Goal: Task Accomplishment & Management: Use online tool/utility

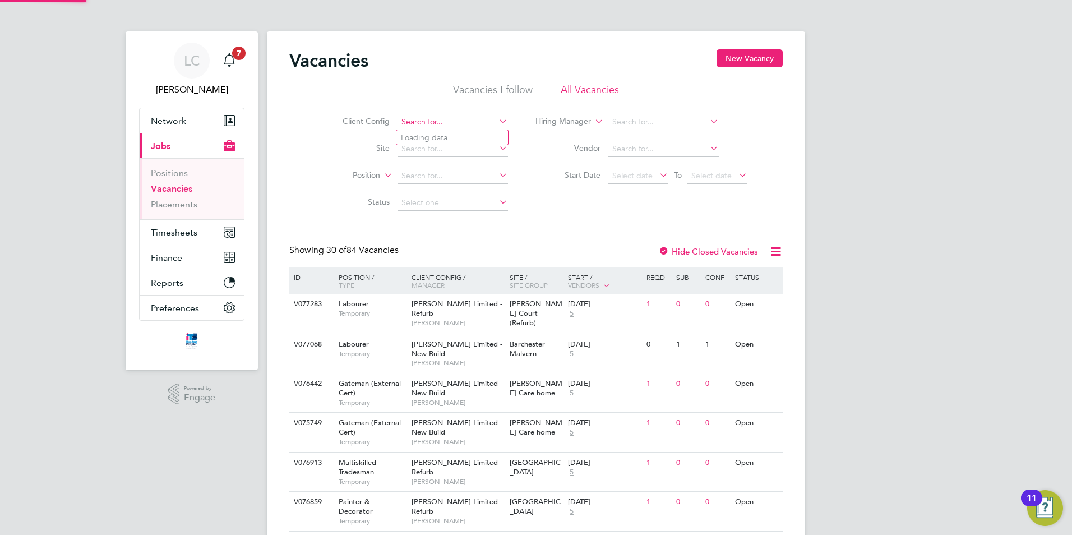
click at [421, 128] on input at bounding box center [453, 122] width 110 height 16
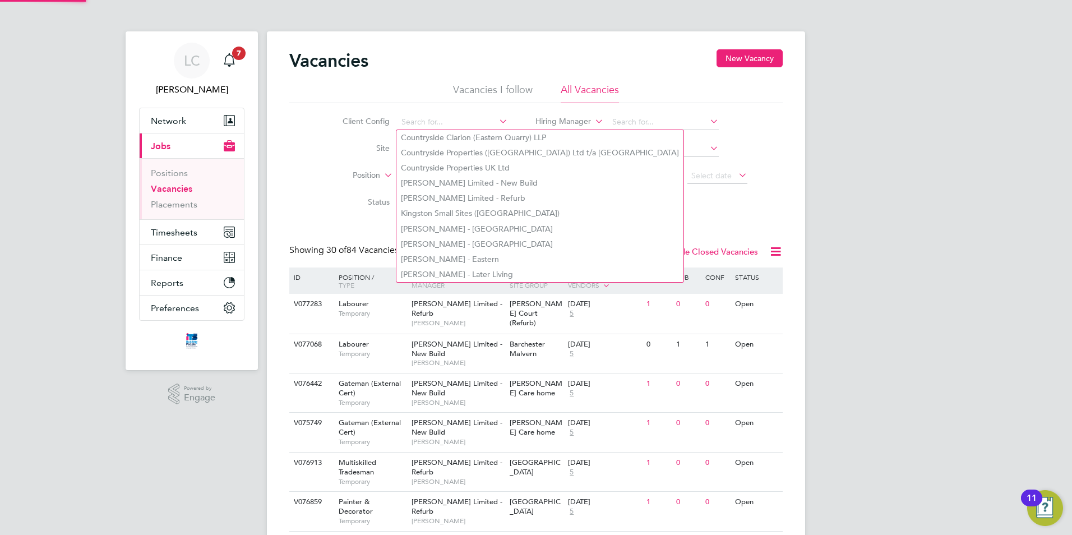
click at [358, 144] on label "Site" at bounding box center [357, 148] width 64 height 10
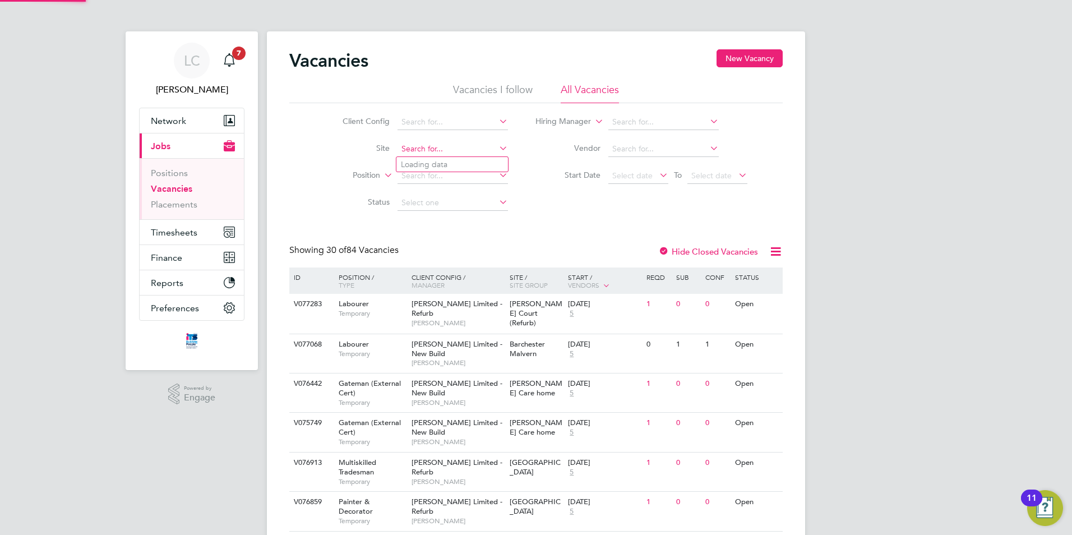
click at [436, 146] on input at bounding box center [453, 149] width 110 height 16
click at [449, 158] on li "M490351 - [GEOGRAPHIC_DATA]" at bounding box center [452, 164] width 112 height 15
type input "M490351 - [GEOGRAPHIC_DATA]"
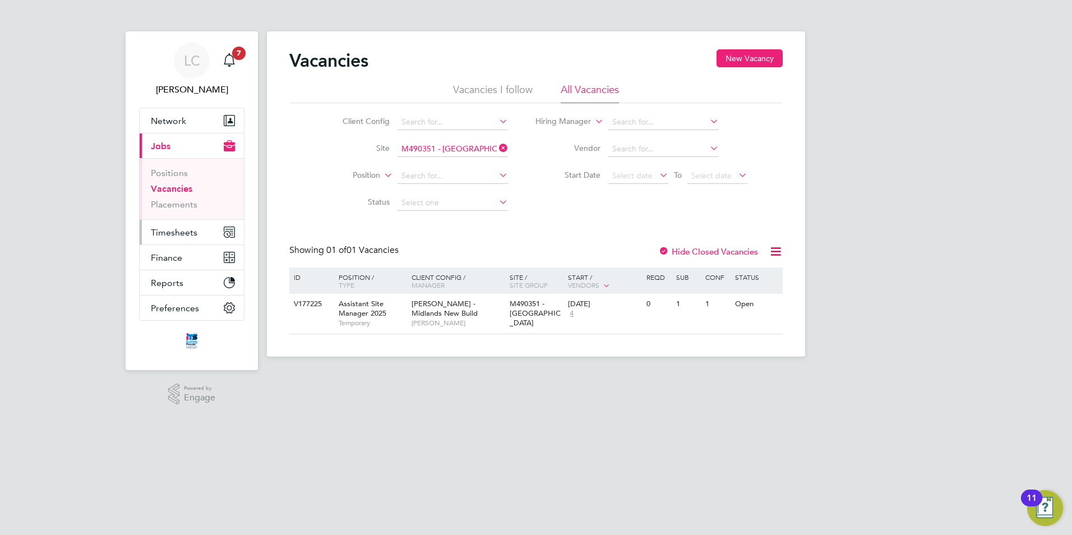
click at [184, 237] on span "Timesheets" at bounding box center [174, 232] width 47 height 11
click at [174, 230] on span "Timesheets" at bounding box center [174, 232] width 47 height 11
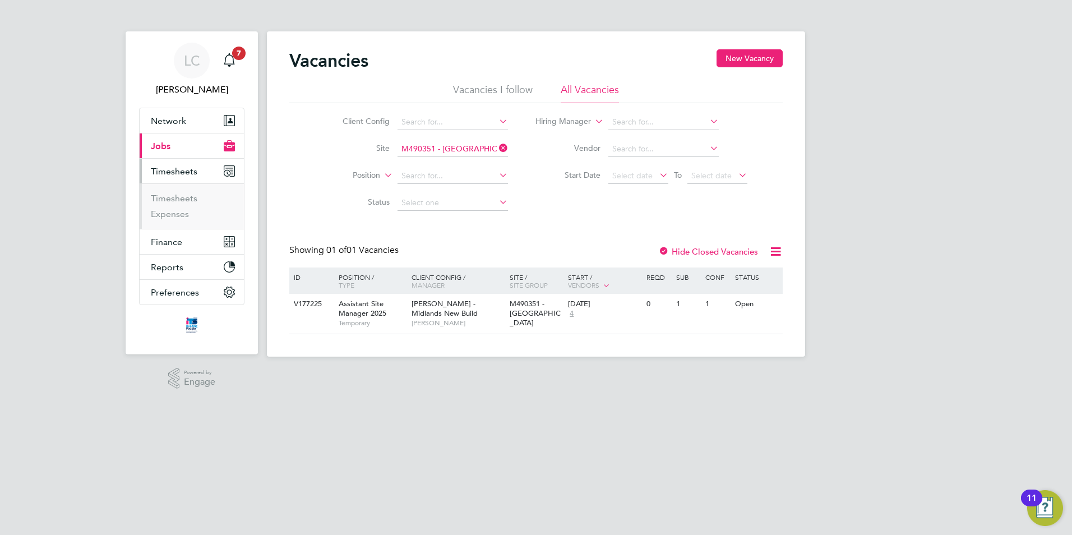
click at [176, 206] on li "Timesheets" at bounding box center [193, 201] width 84 height 16
click at [179, 198] on link "Timesheets" at bounding box center [174, 198] width 47 height 11
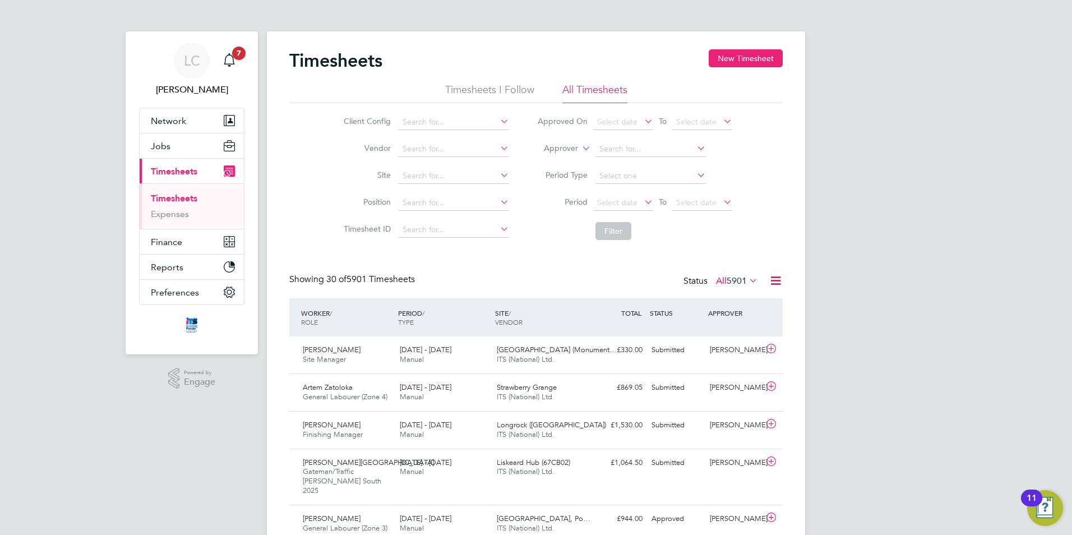
click at [441, 167] on li "Site" at bounding box center [424, 176] width 197 height 27
click at [439, 177] on input at bounding box center [454, 176] width 110 height 16
click at [441, 184] on li "M490351 - [GEOGRAPHIC_DATA]" at bounding box center [454, 191] width 112 height 15
type input "M490351 - [GEOGRAPHIC_DATA]"
click at [614, 223] on button "Filter" at bounding box center [614, 231] width 36 height 18
